Goal: Transaction & Acquisition: Purchase product/service

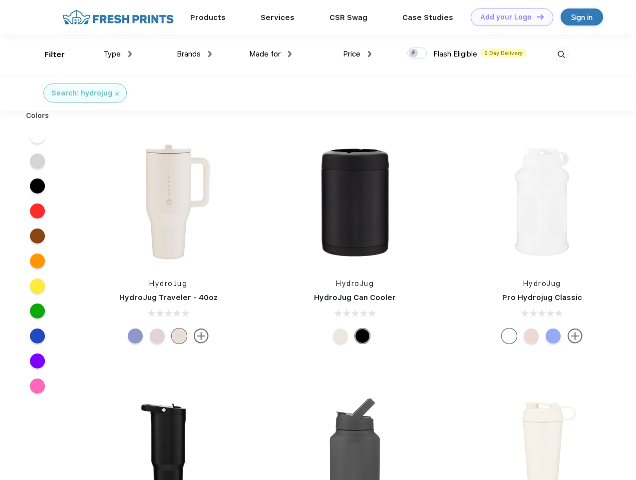
click at [509, 17] on link "Add your Logo Design Tool" at bounding box center [512, 16] width 82 height 17
click at [0, 0] on div "Design Tool" at bounding box center [0, 0] width 0 height 0
click at [536, 16] on link "Add your Logo Design Tool" at bounding box center [512, 16] width 82 height 17
click at [48, 54] on div "Filter" at bounding box center [54, 54] width 20 height 11
click at [118, 54] on span "Type" at bounding box center [111, 53] width 17 height 9
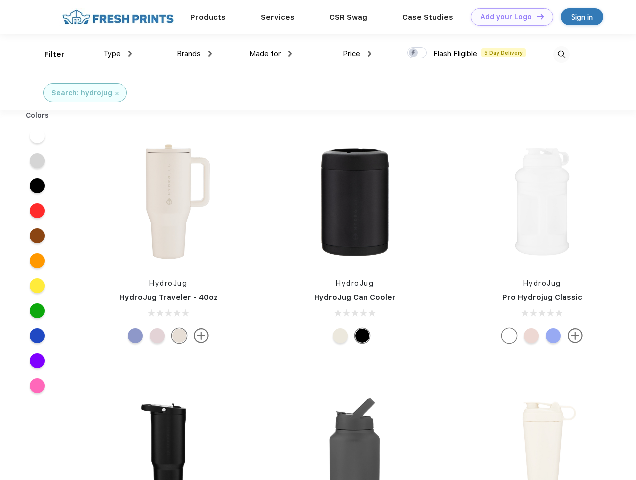
click at [194, 54] on span "Brands" at bounding box center [189, 53] width 24 height 9
click at [271, 54] on span "Made for" at bounding box center [264, 53] width 31 height 9
click at [358, 54] on span "Price" at bounding box center [351, 53] width 17 height 9
click at [418, 53] on div at bounding box center [417, 52] width 19 height 11
click at [414, 53] on input "checkbox" at bounding box center [411, 50] width 6 height 6
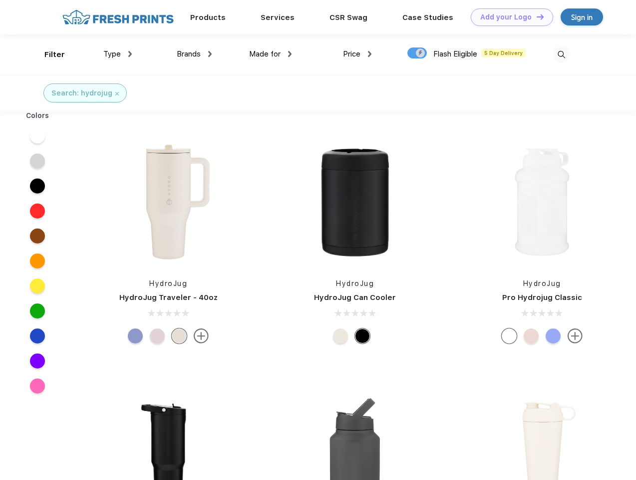
click at [561, 54] on img at bounding box center [561, 54] width 16 height 16
